Goal: Task Accomplishment & Management: Use online tool/utility

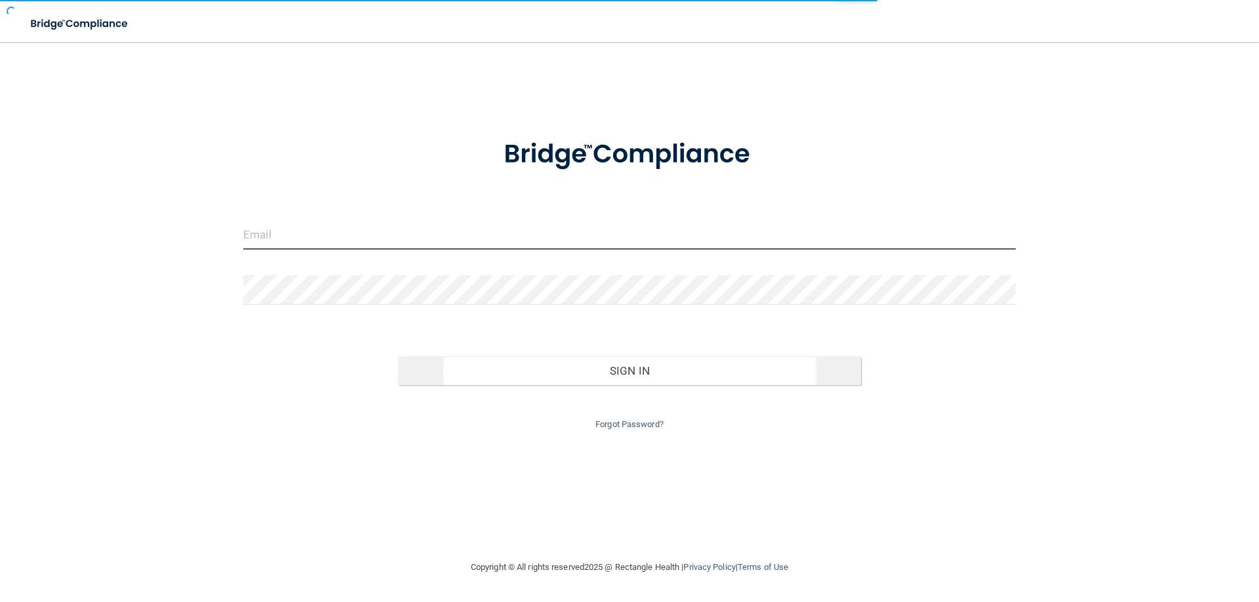
type input "[EMAIL_ADDRESS][DOMAIN_NAME]"
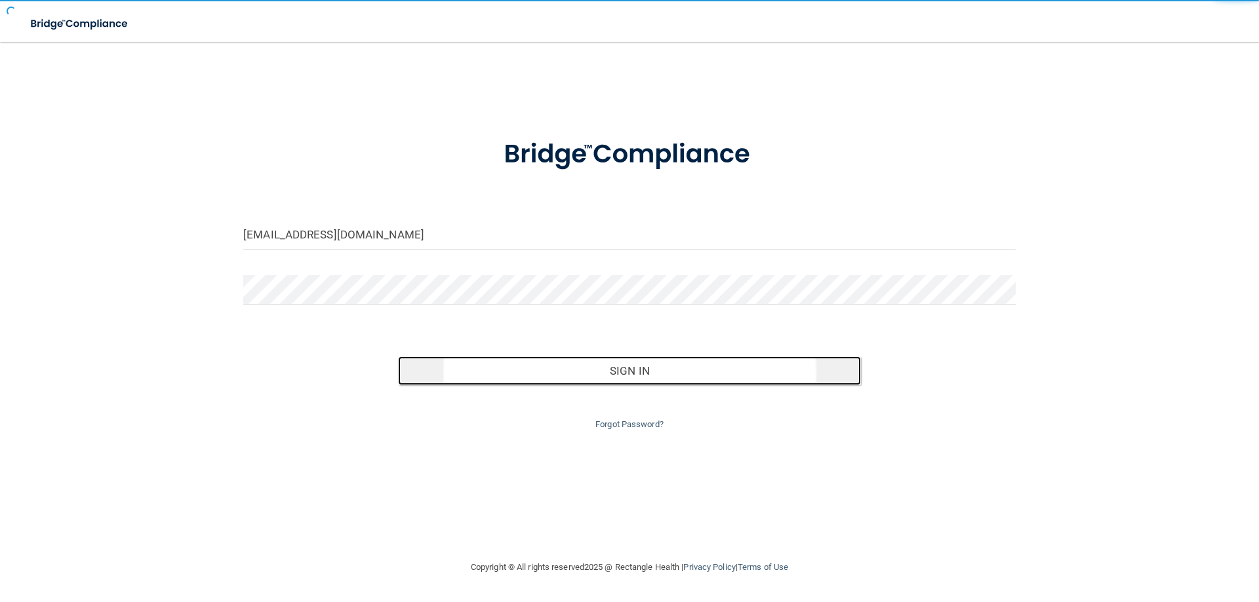
click at [637, 379] on button "Sign In" at bounding box center [629, 371] width 463 height 29
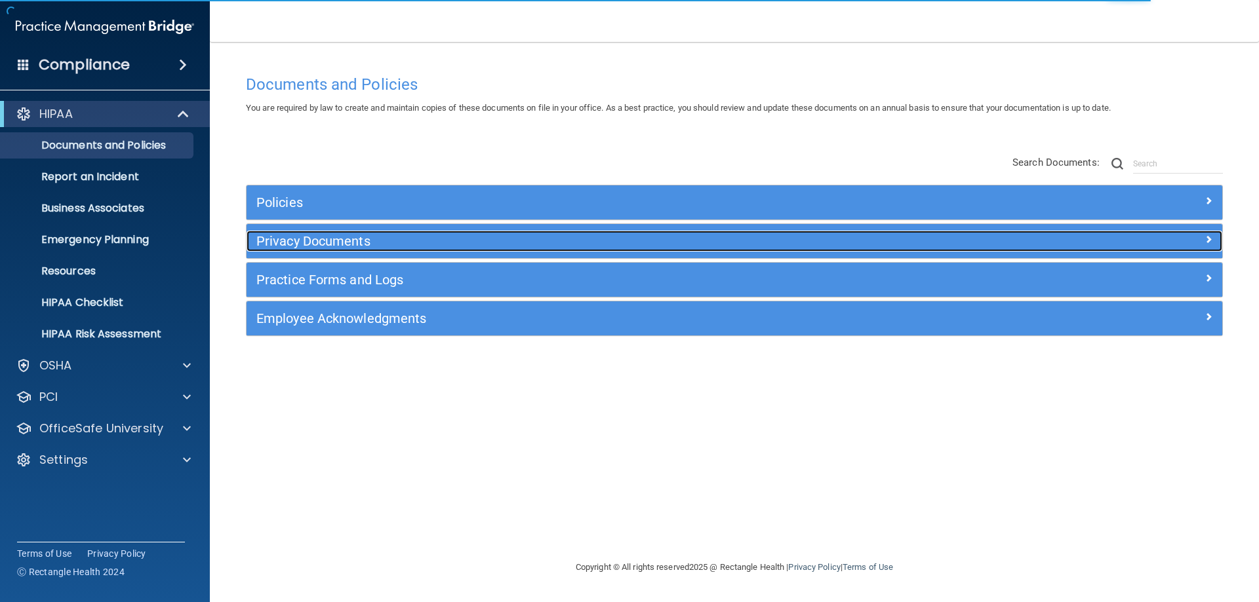
click at [280, 244] on h5 "Privacy Documents" at bounding box center [612, 241] width 712 height 14
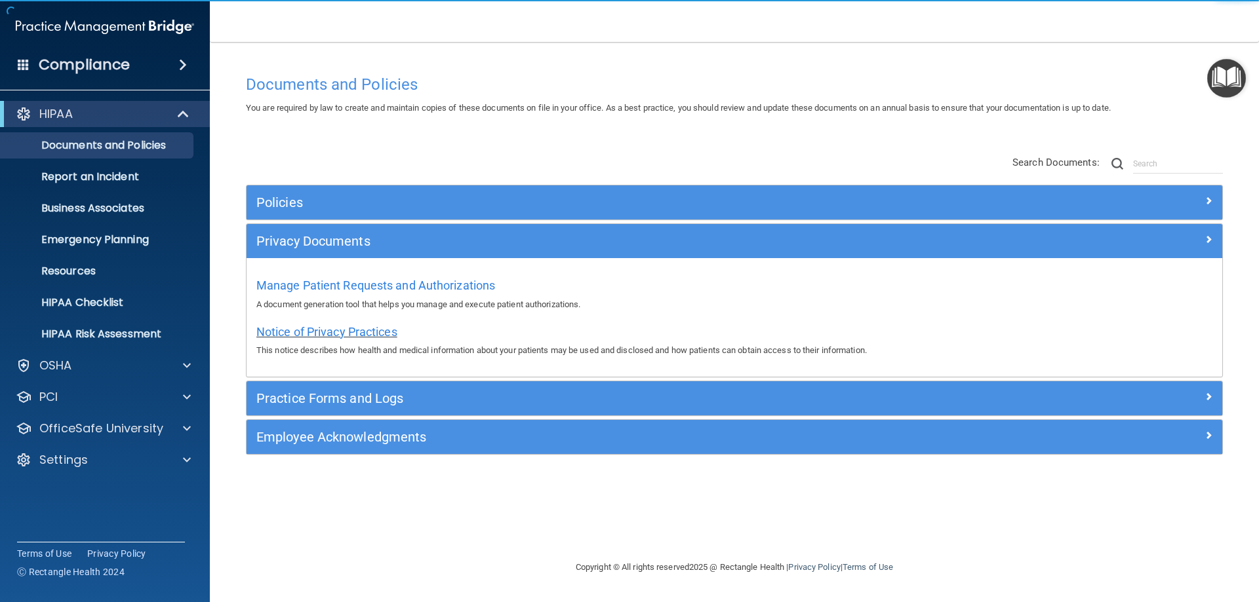
click at [288, 330] on span "Notice of Privacy Practices" at bounding box center [326, 332] width 141 height 14
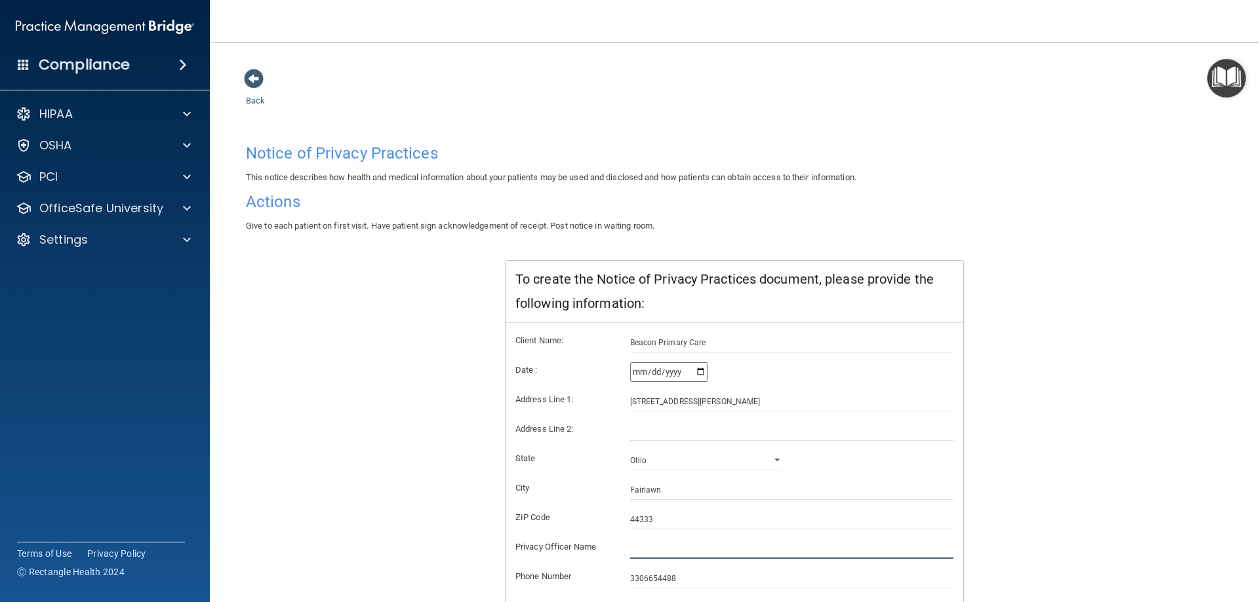
click at [670, 547] on input "text" at bounding box center [792, 549] width 324 height 20
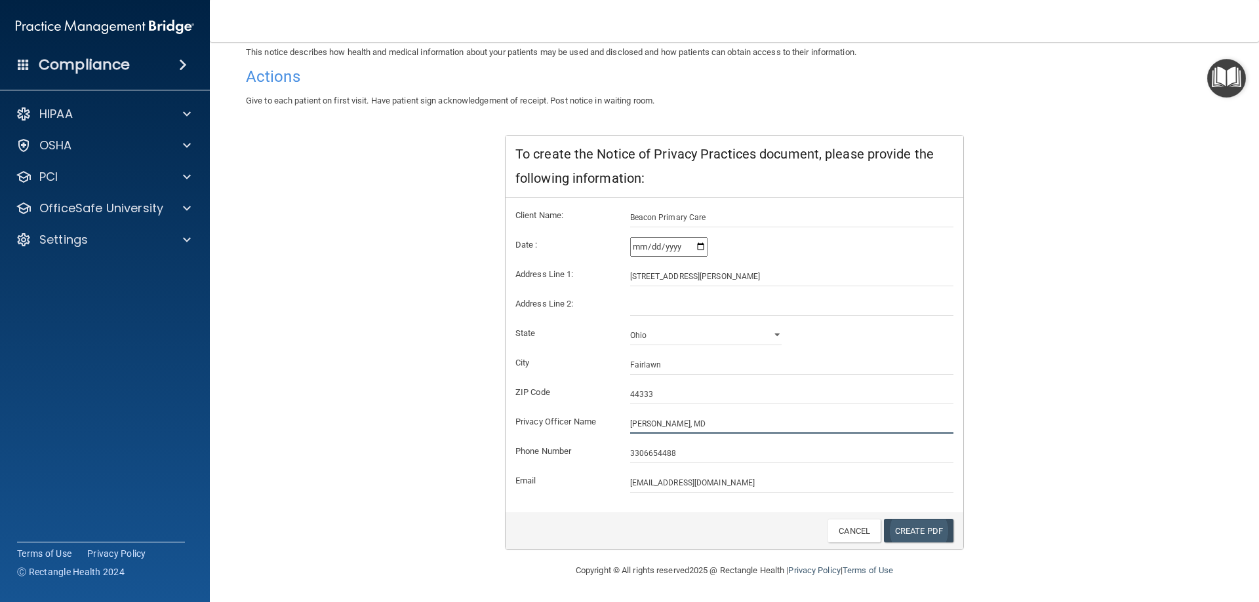
type input "[PERSON_NAME], MD"
click at [915, 530] on link "Create PDF" at bounding box center [918, 531] width 69 height 24
